Goal: Navigation & Orientation: Find specific page/section

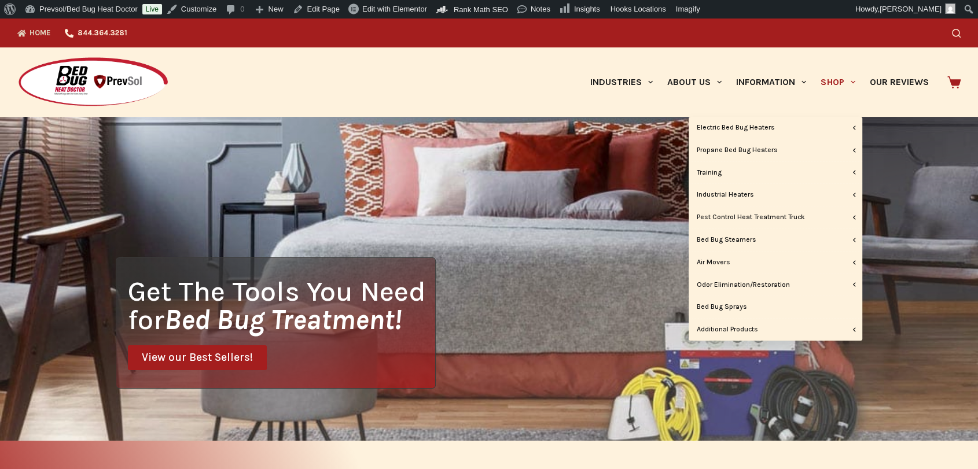
drag, startPoint x: 0, startPoint y: 0, endPoint x: 852, endPoint y: 80, distance: 856.0
click at [852, 80] on icon "Primary" at bounding box center [853, 82] width 5 height 5
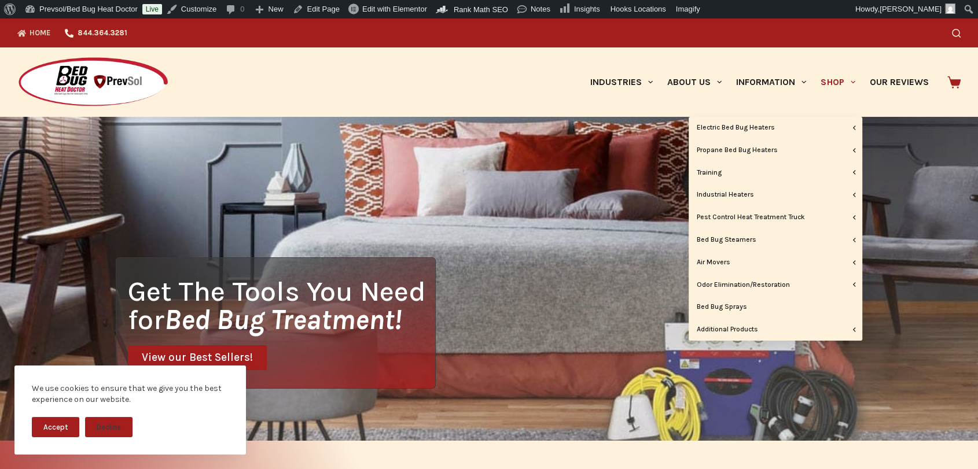
click at [852, 80] on icon "Primary" at bounding box center [853, 82] width 5 height 5
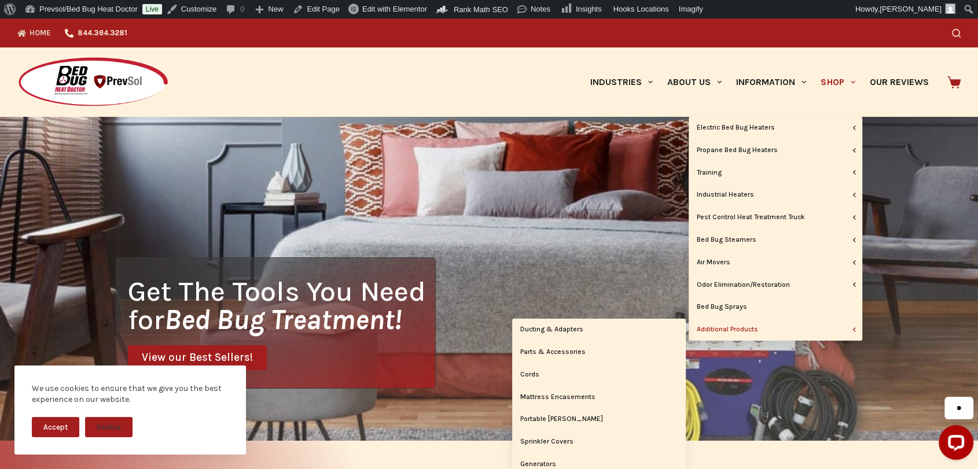
click at [737, 325] on link "Additional Products" at bounding box center [776, 330] width 174 height 22
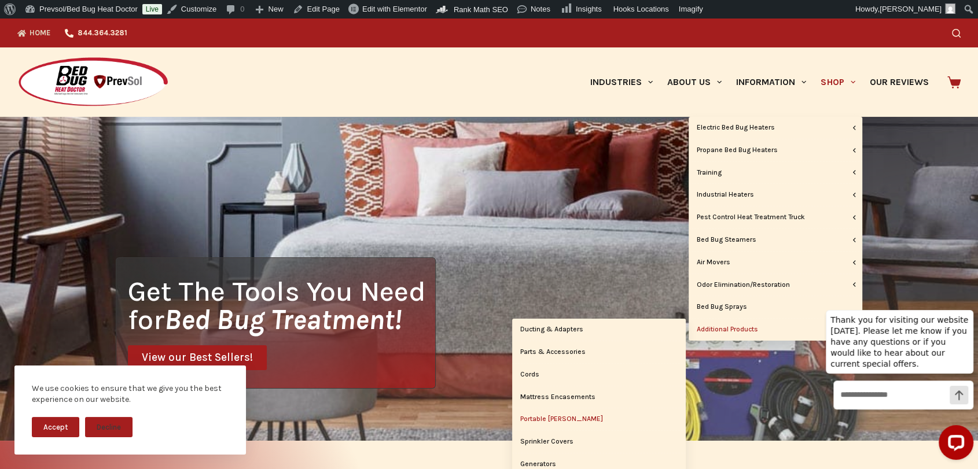
click at [576, 419] on link "Portable [PERSON_NAME]" at bounding box center [599, 419] width 174 height 22
